Goal: Find specific page/section: Find specific page/section

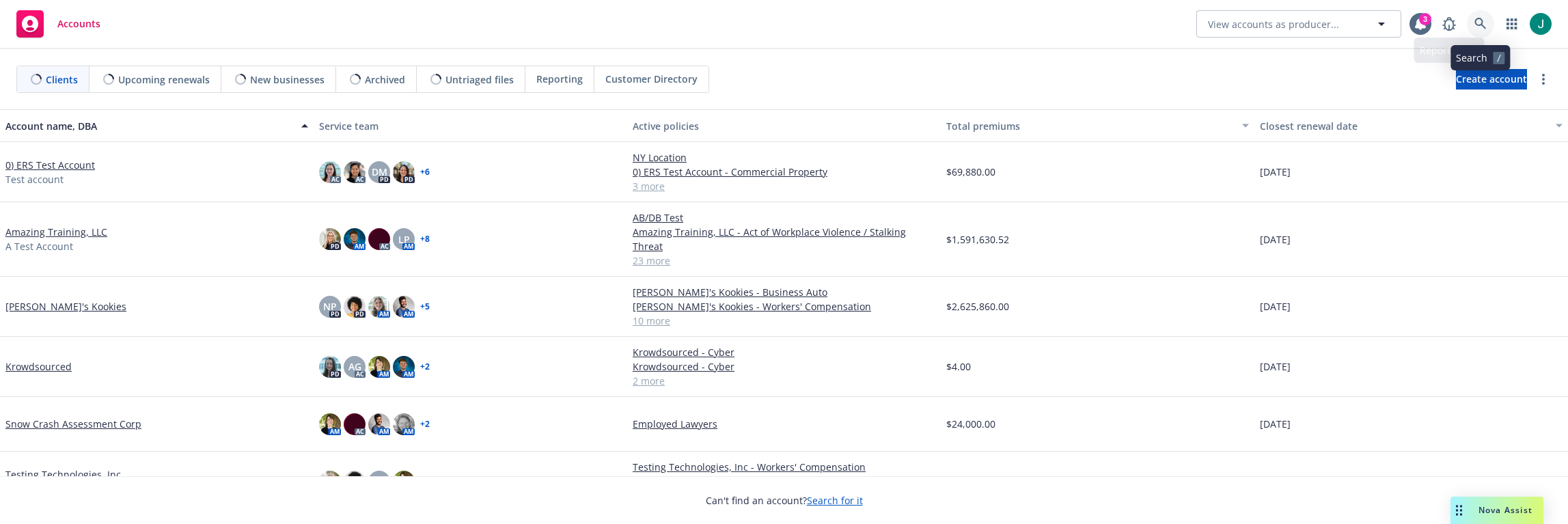
click at [1482, 22] on icon at bounding box center [1480, 24] width 12 height 12
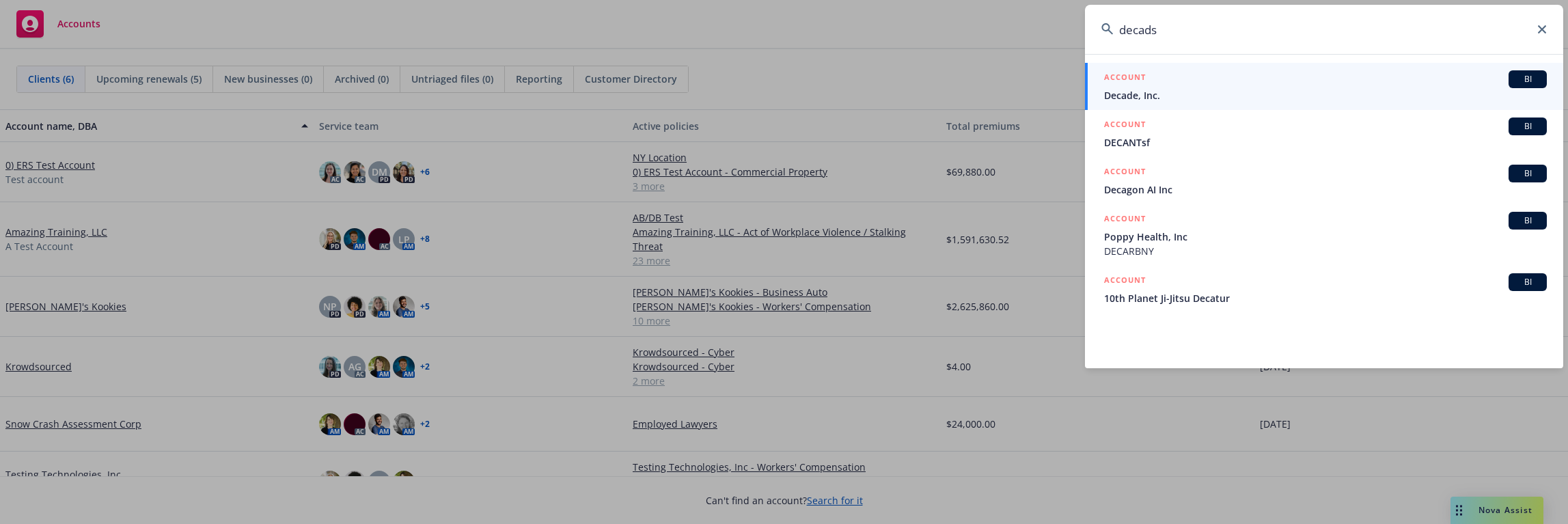
type input "decads"
click at [1127, 104] on link "ACCOUNT BI Decade, Inc." at bounding box center [1323, 86] width 478 height 47
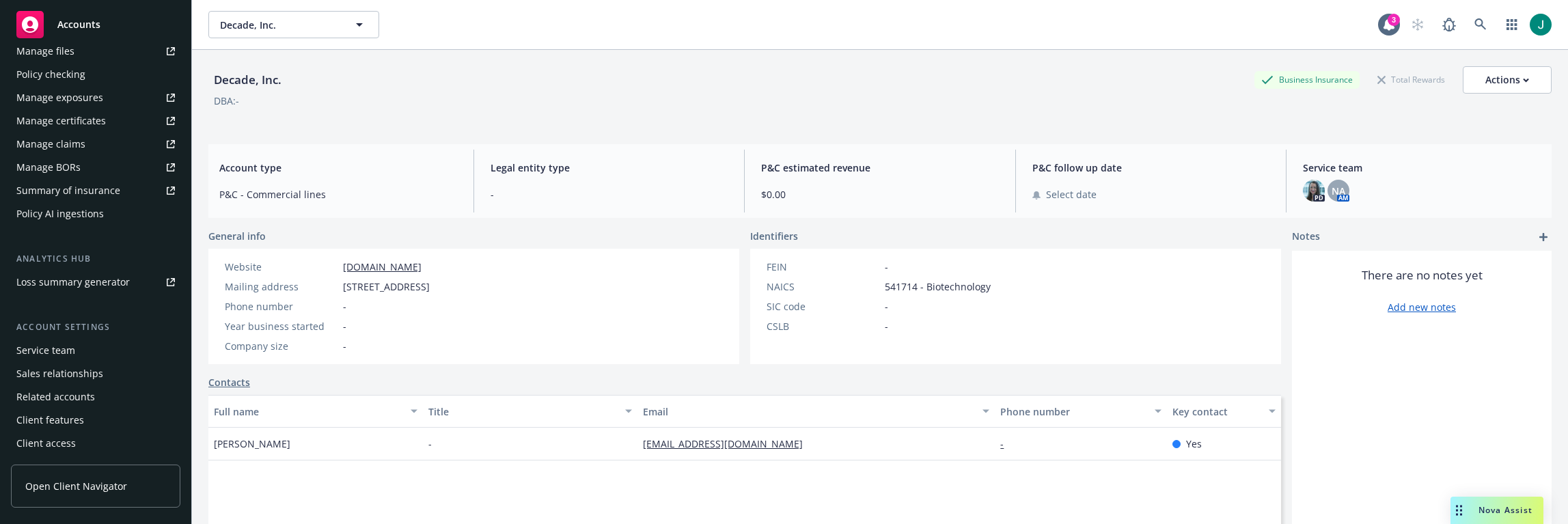
scroll to position [413, 0]
click at [80, 353] on div "Service team" at bounding box center [95, 350] width 158 height 22
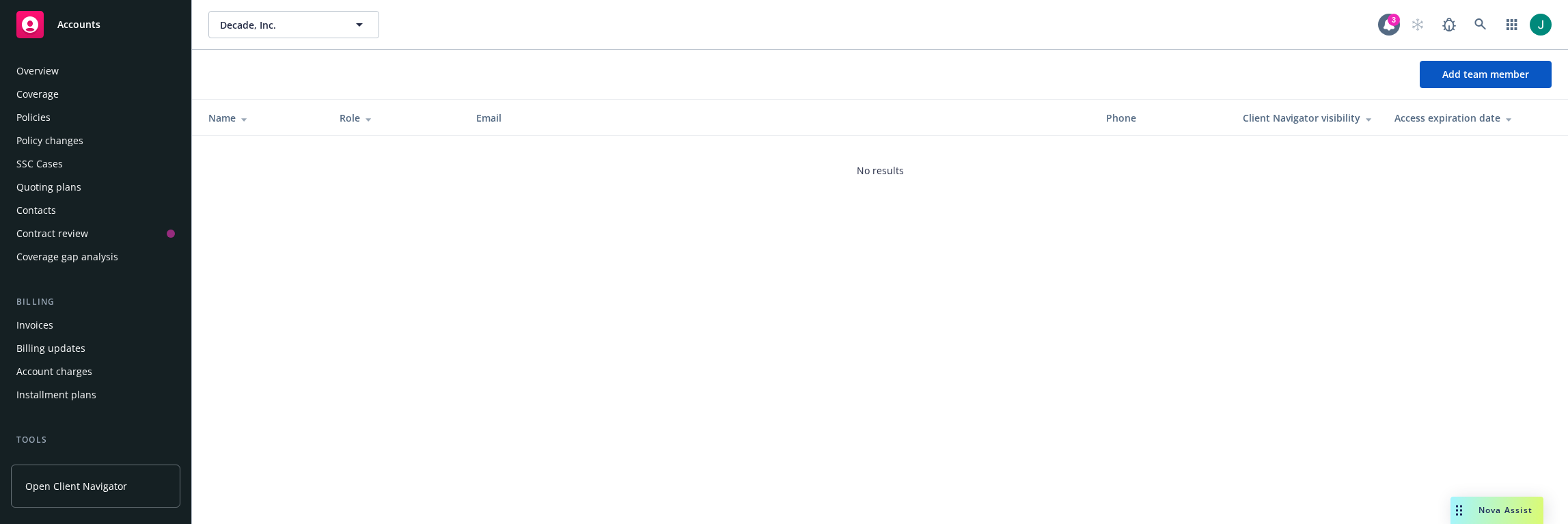
scroll to position [413, 0]
